Goal: Entertainment & Leisure: Browse casually

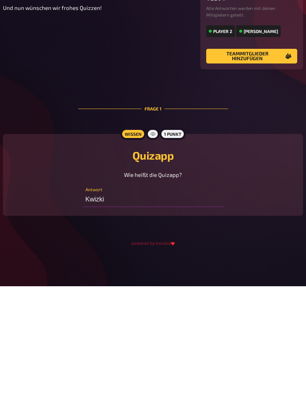
type input "Kwizkid"
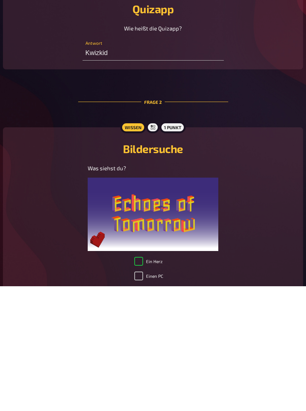
checkbox input "true"
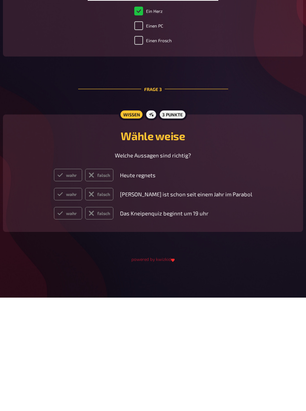
scroll to position [435, 0]
click at [113, 282] on label "falsch" at bounding box center [99, 288] width 28 height 12
click at [54, 282] on input "falsch" at bounding box center [54, 282] width 0 height 0
radio input "true"
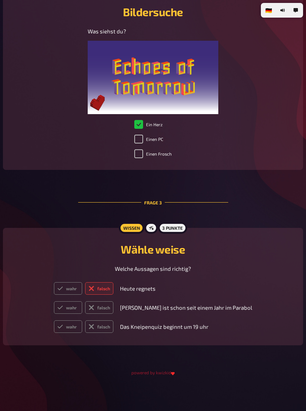
click at [113, 313] on label "falsch" at bounding box center [99, 307] width 28 height 12
click at [54, 301] on input "falsch" at bounding box center [54, 301] width 0 height 0
radio input "true"
click at [82, 332] on label "wahr" at bounding box center [68, 326] width 28 height 12
click at [54, 320] on input "wahr" at bounding box center [54, 320] width 0 height 0
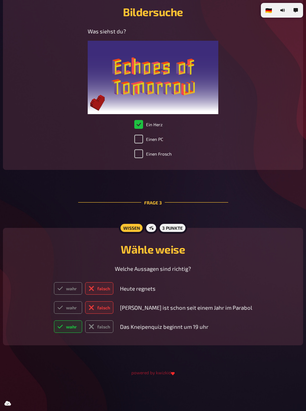
radio input "true"
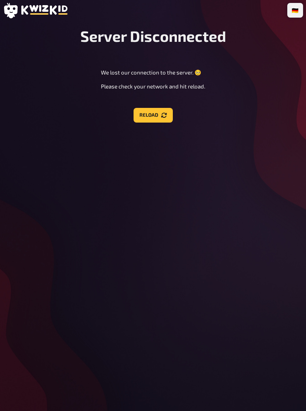
scroll to position [0, 0]
click at [158, 118] on button "Reload" at bounding box center [152, 115] width 39 height 15
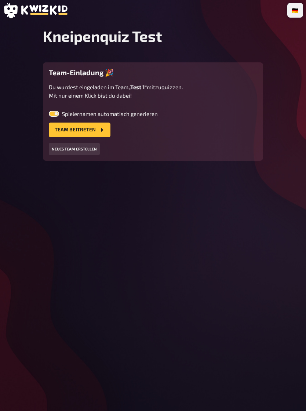
click at [87, 129] on button "Team beitreten" at bounding box center [80, 129] width 62 height 15
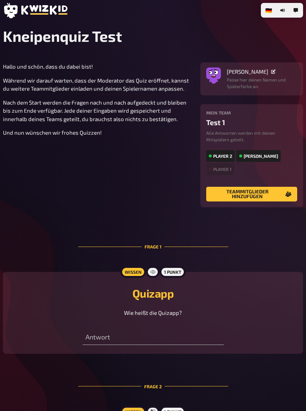
type input "Kwizkid"
checkbox input "true"
radio input "true"
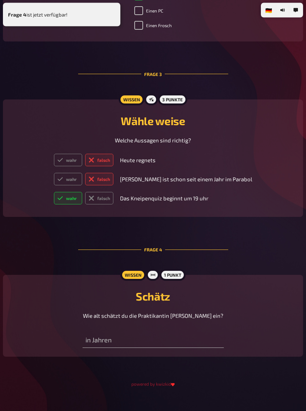
scroll to position [564, 0]
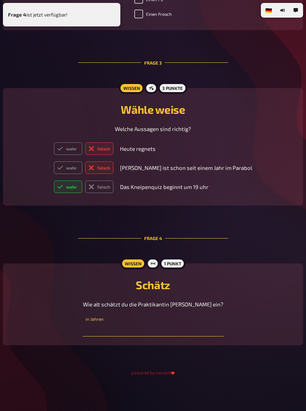
click at [177, 336] on input "number" at bounding box center [152, 328] width 141 height 15
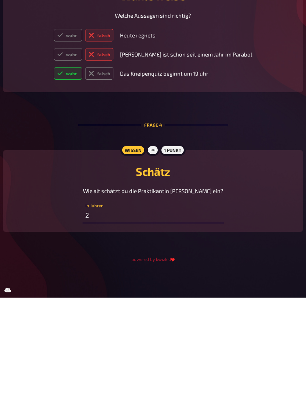
type input "22"
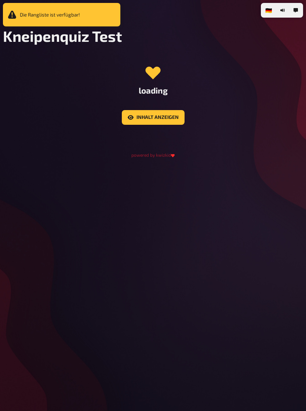
scroll to position [0, 0]
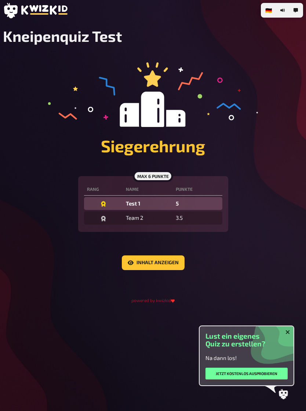
click at [162, 266] on button "Inhalt anzeigen" at bounding box center [153, 262] width 63 height 15
